Goal: Task Accomplishment & Management: Manage account settings

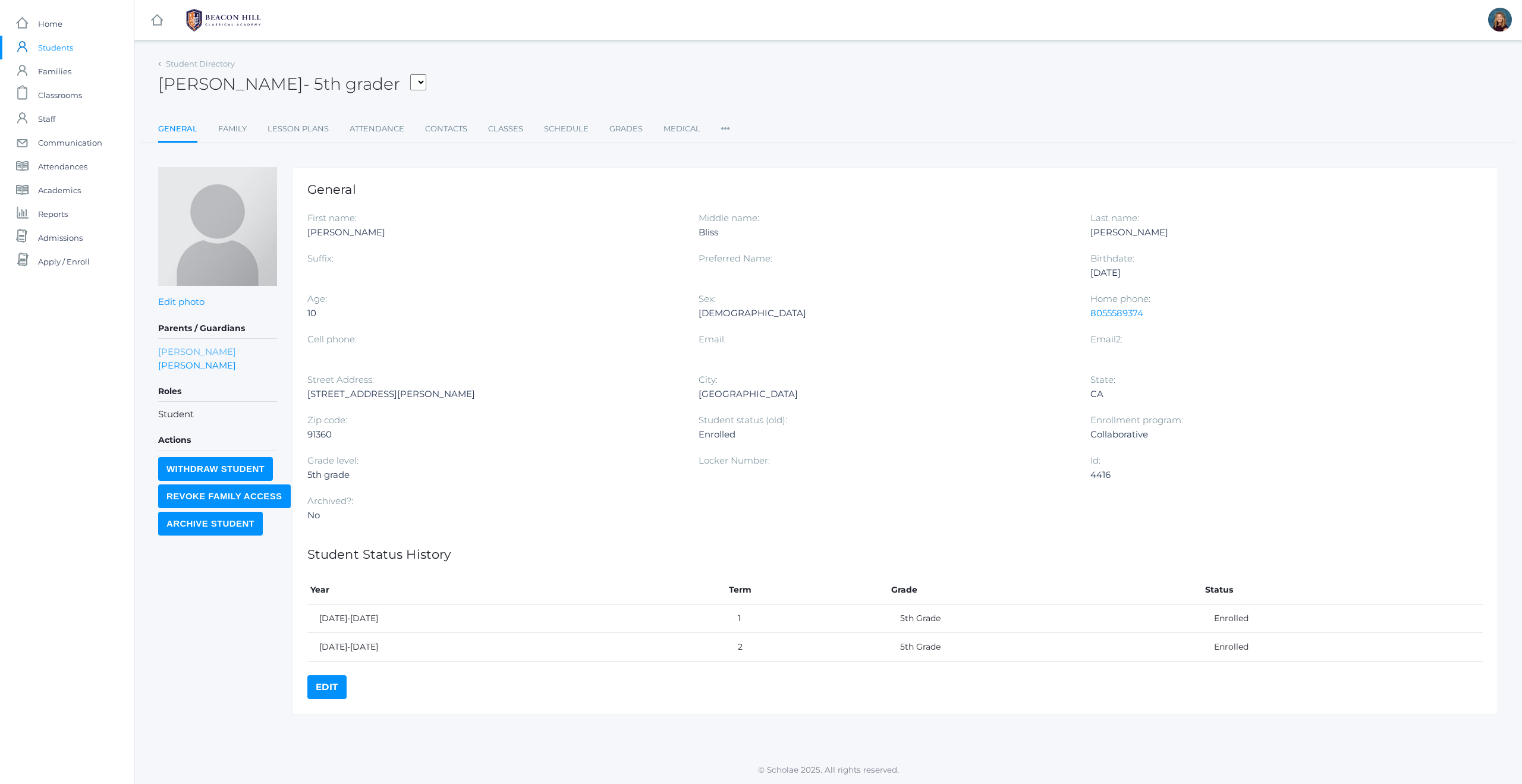
click at [170, 350] on link "[PERSON_NAME]" at bounding box center [197, 351] width 78 height 14
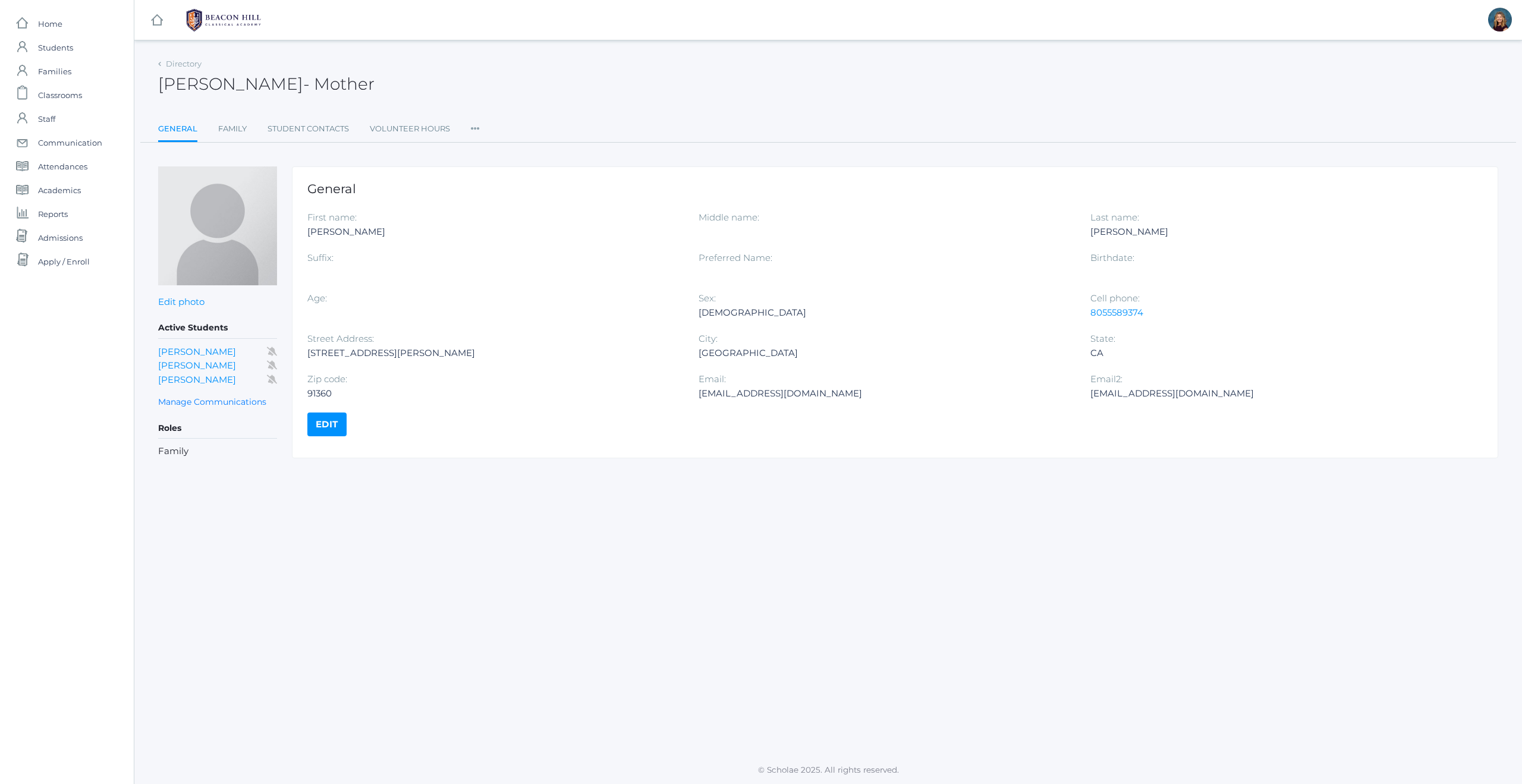
click at [472, 128] on icon at bounding box center [475, 125] width 9 height 16
click at [497, 152] on link "Roles" at bounding box center [518, 153] width 71 height 23
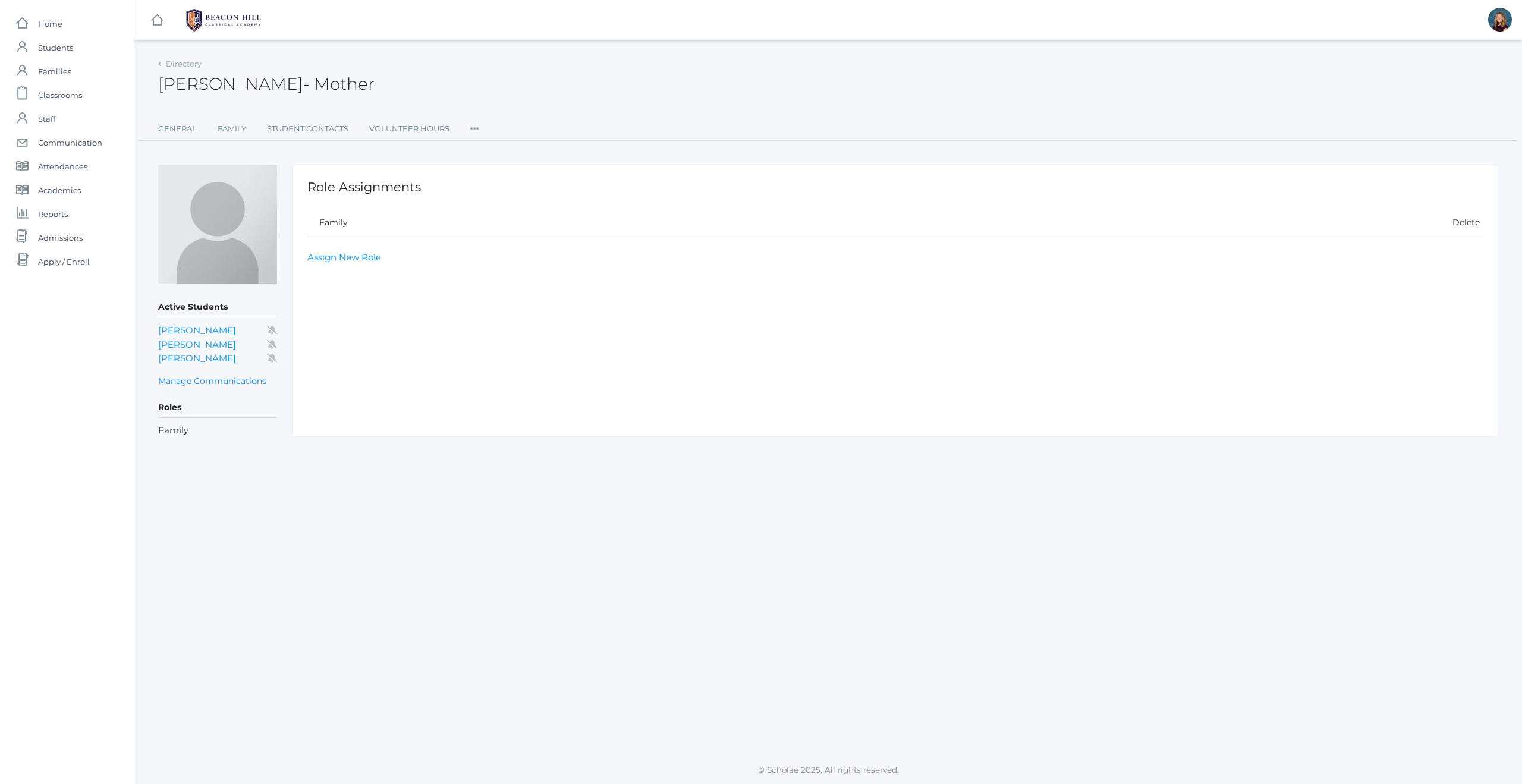
click at [474, 129] on icon at bounding box center [475, 125] width 9 height 16
click at [499, 175] on link "User Access" at bounding box center [518, 178] width 71 height 23
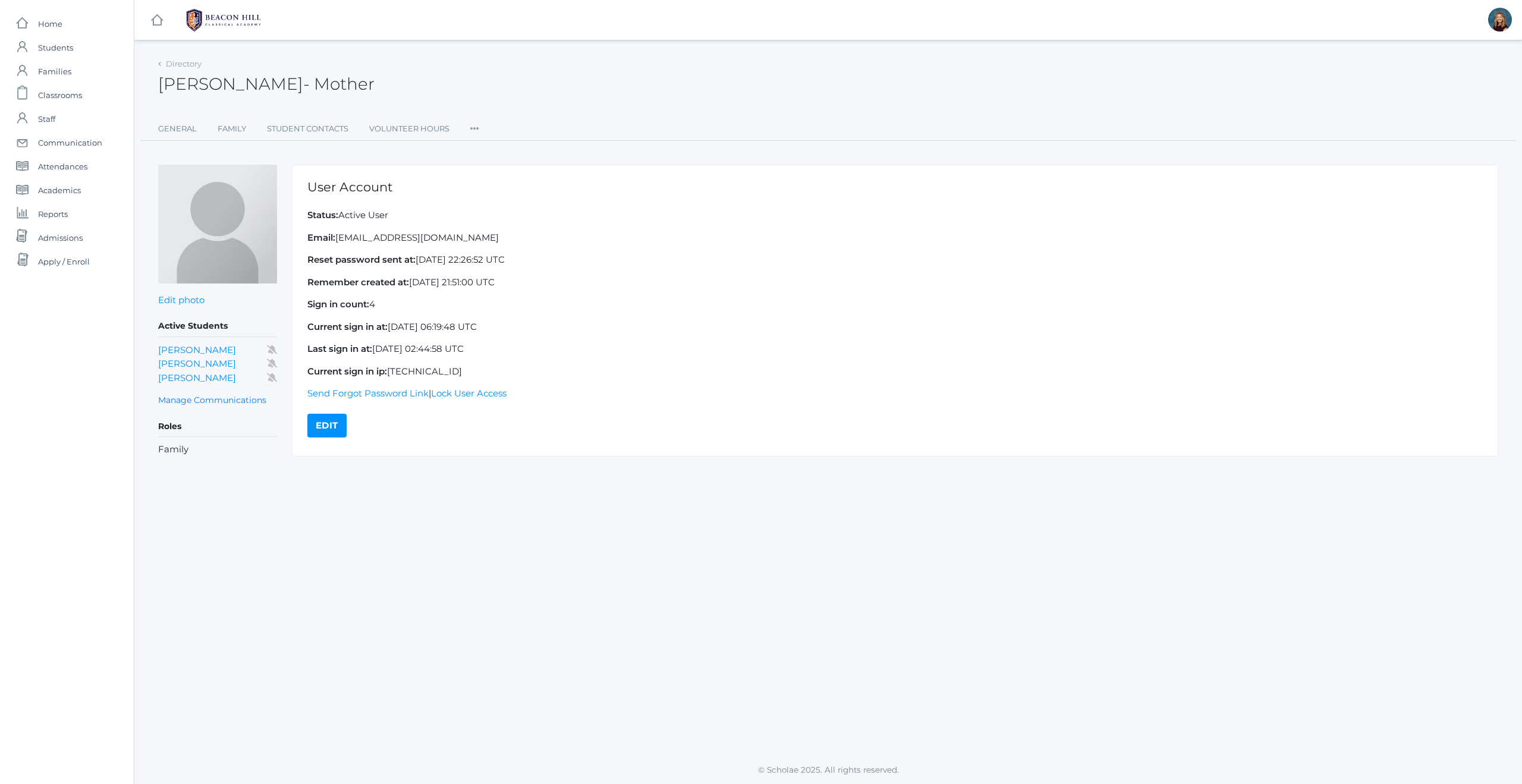
click at [477, 127] on icon at bounding box center [475, 125] width 9 height 16
click at [504, 202] on link "Permissions" at bounding box center [518, 202] width 71 height 23
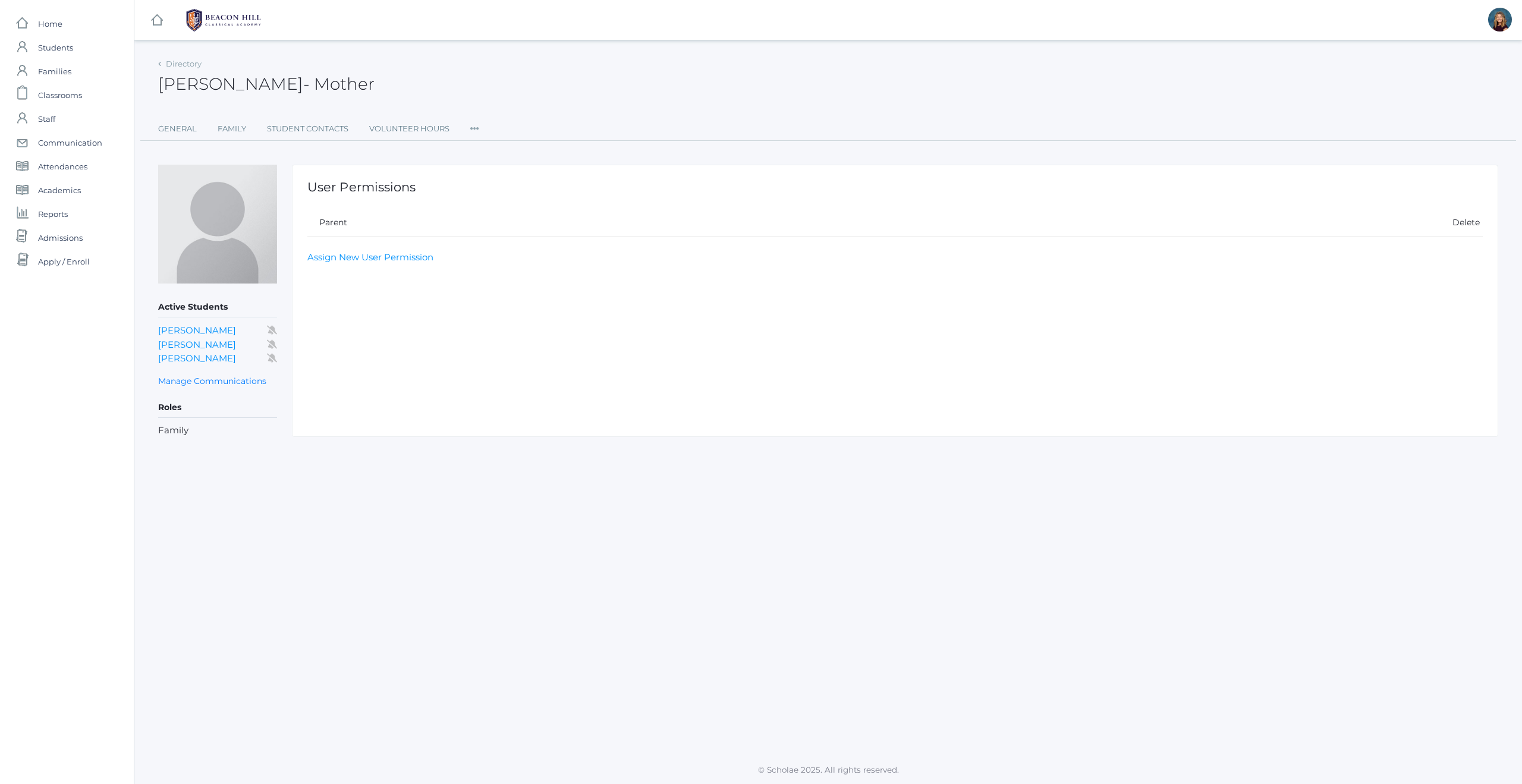
click at [472, 126] on icon at bounding box center [475, 125] width 9 height 16
click at [502, 175] on link "User Access" at bounding box center [518, 177] width 71 height 23
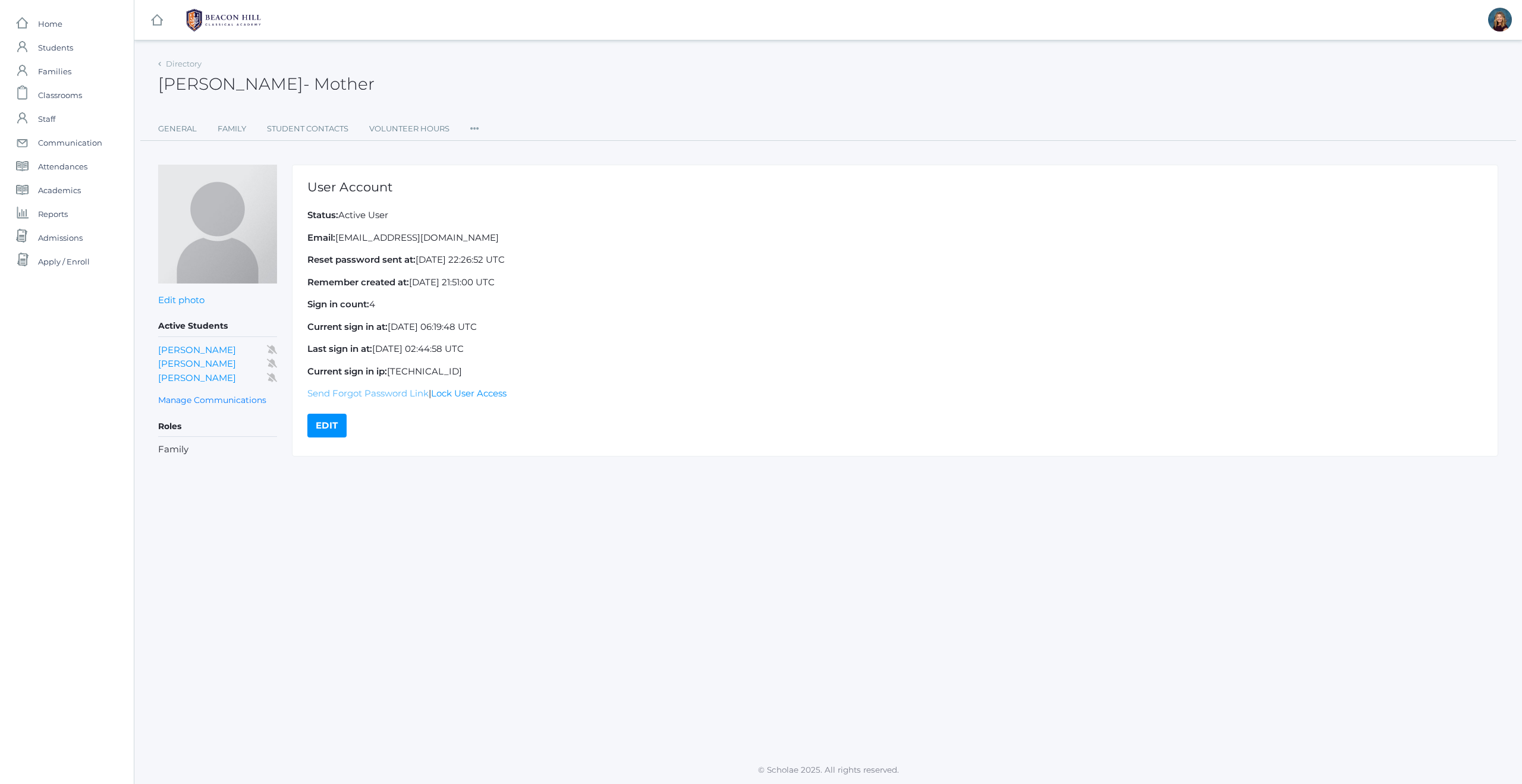
click at [331, 394] on link "Send Forgot Password Link" at bounding box center [368, 393] width 122 height 12
